Goal: Task Accomplishment & Management: Manage account settings

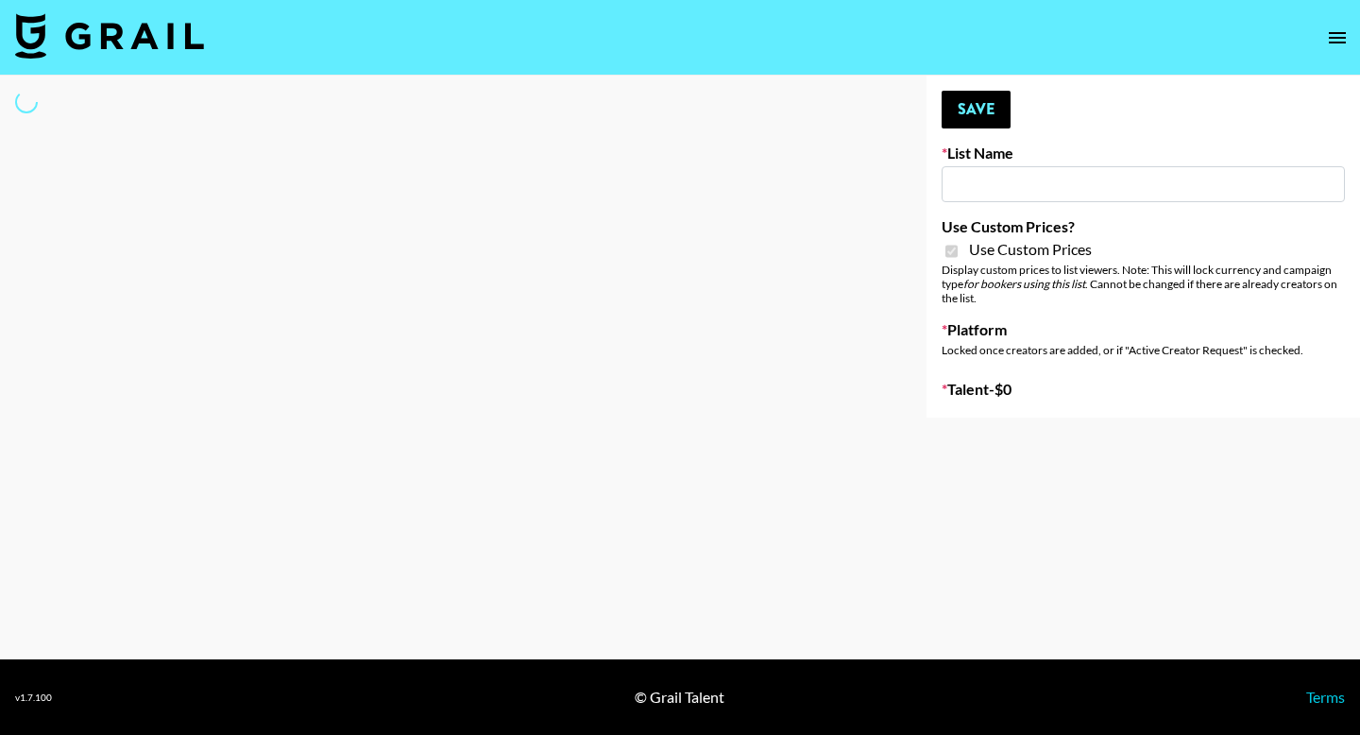
type input "Soapbox Nanos"
checkbox input "true"
select select "Brand"
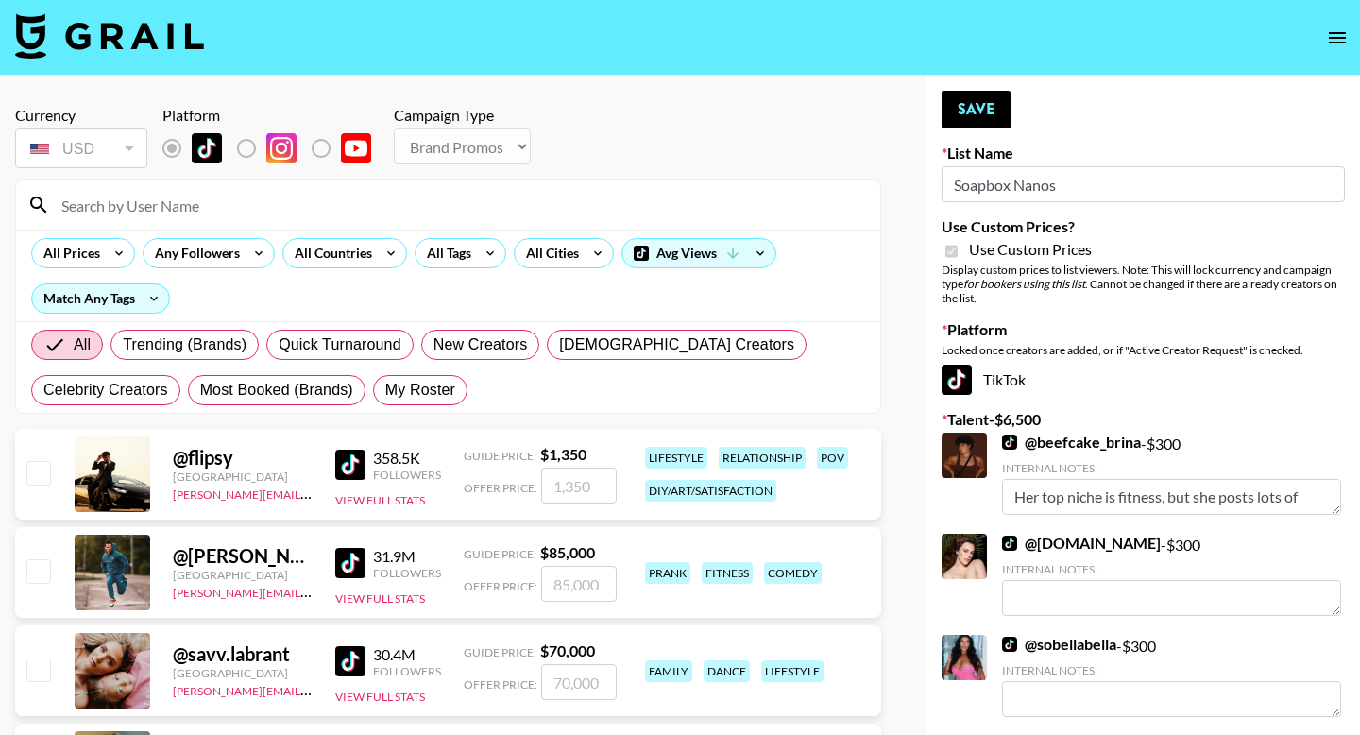
click at [351, 224] on div at bounding box center [448, 204] width 864 height 49
click at [341, 212] on input at bounding box center [459, 205] width 819 height 30
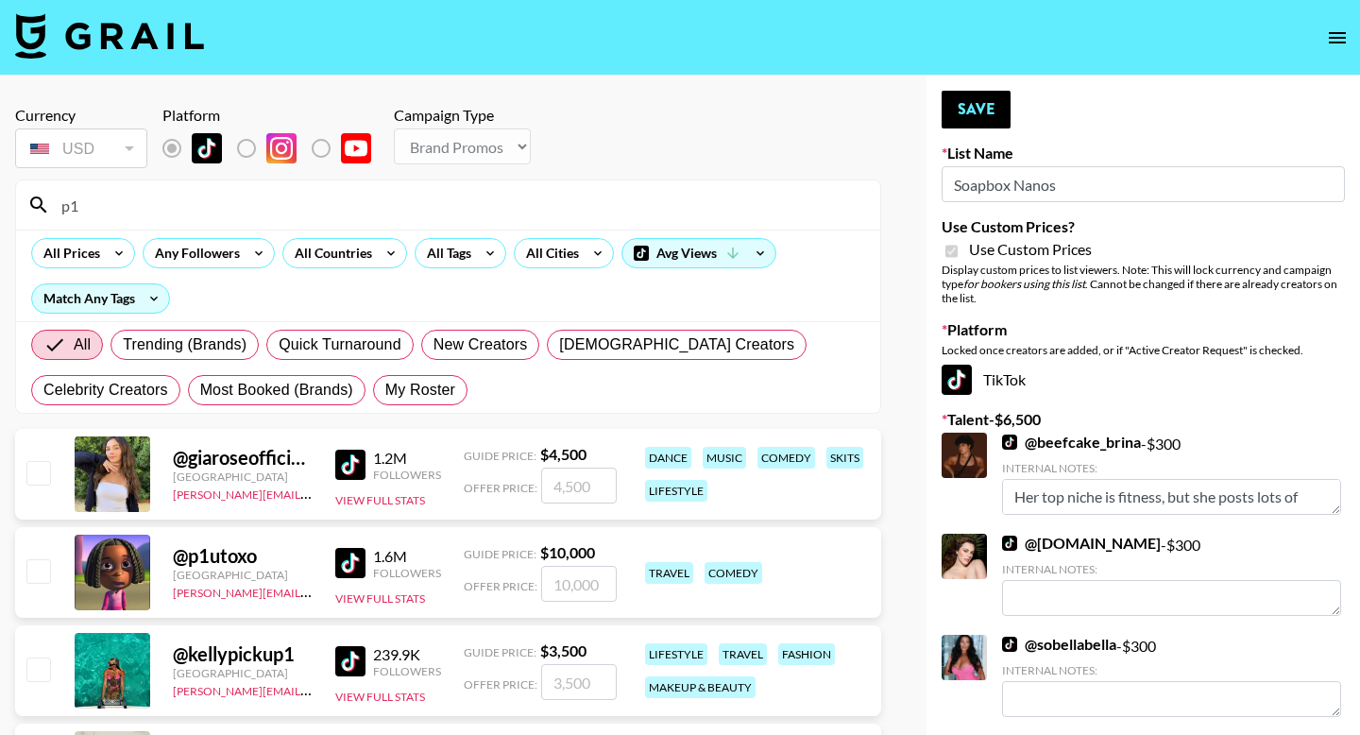
type input "p1"
click at [43, 569] on input "checkbox" at bounding box center [37, 570] width 23 height 23
checkbox input "true"
type input "10000"
drag, startPoint x: 590, startPoint y: 581, endPoint x: 538, endPoint y: 589, distance: 52.6
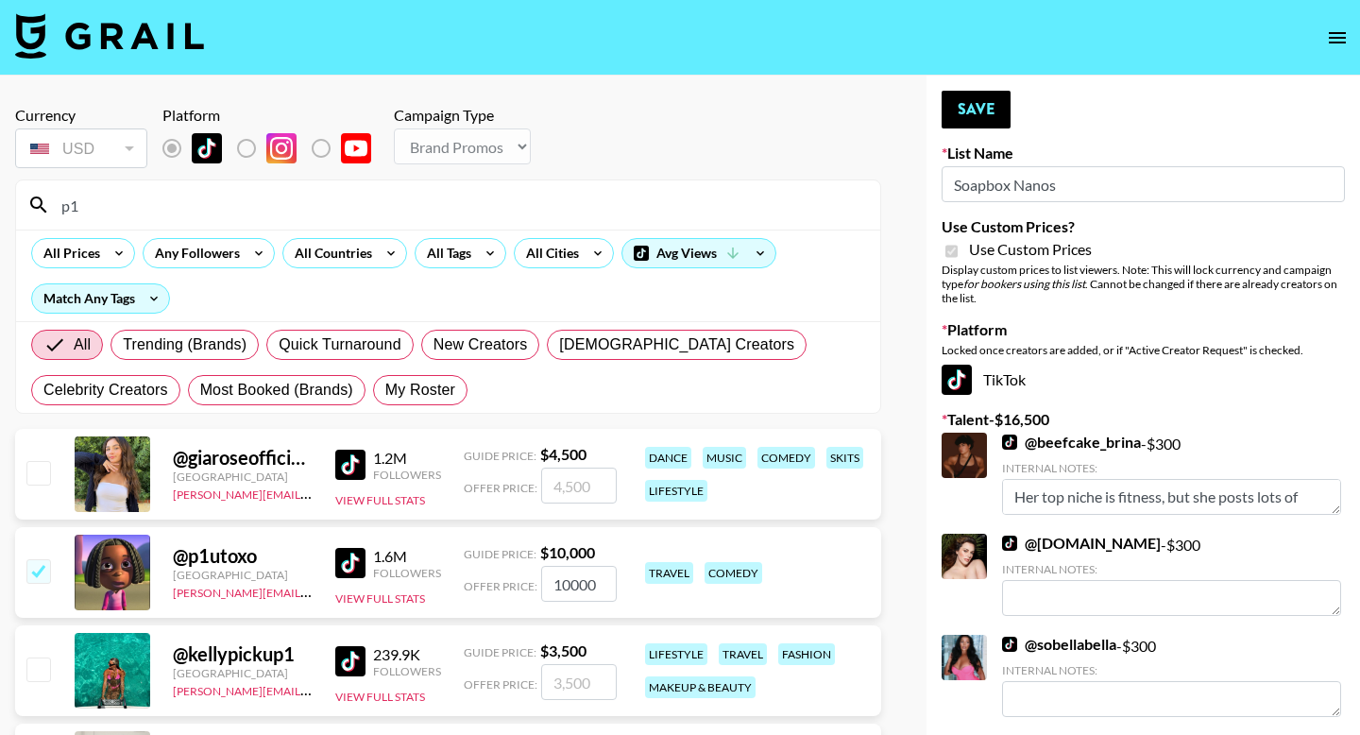
click at [538, 589] on div "Offer Price: 10000" at bounding box center [540, 584] width 153 height 36
checkbox input "false"
checkbox input "true"
type input "300"
click at [964, 95] on button "Save" at bounding box center [975, 110] width 69 height 38
